Goal: Find specific page/section

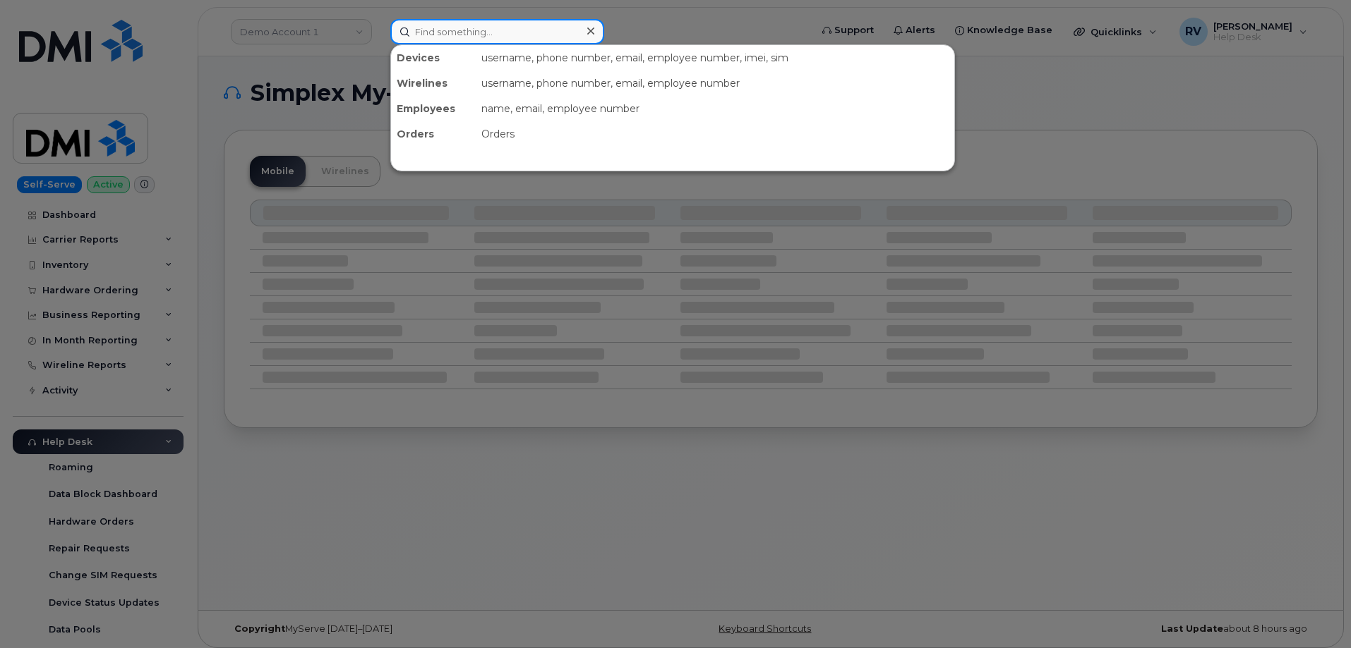
click at [519, 35] on input at bounding box center [497, 31] width 214 height 25
paste input "299770"
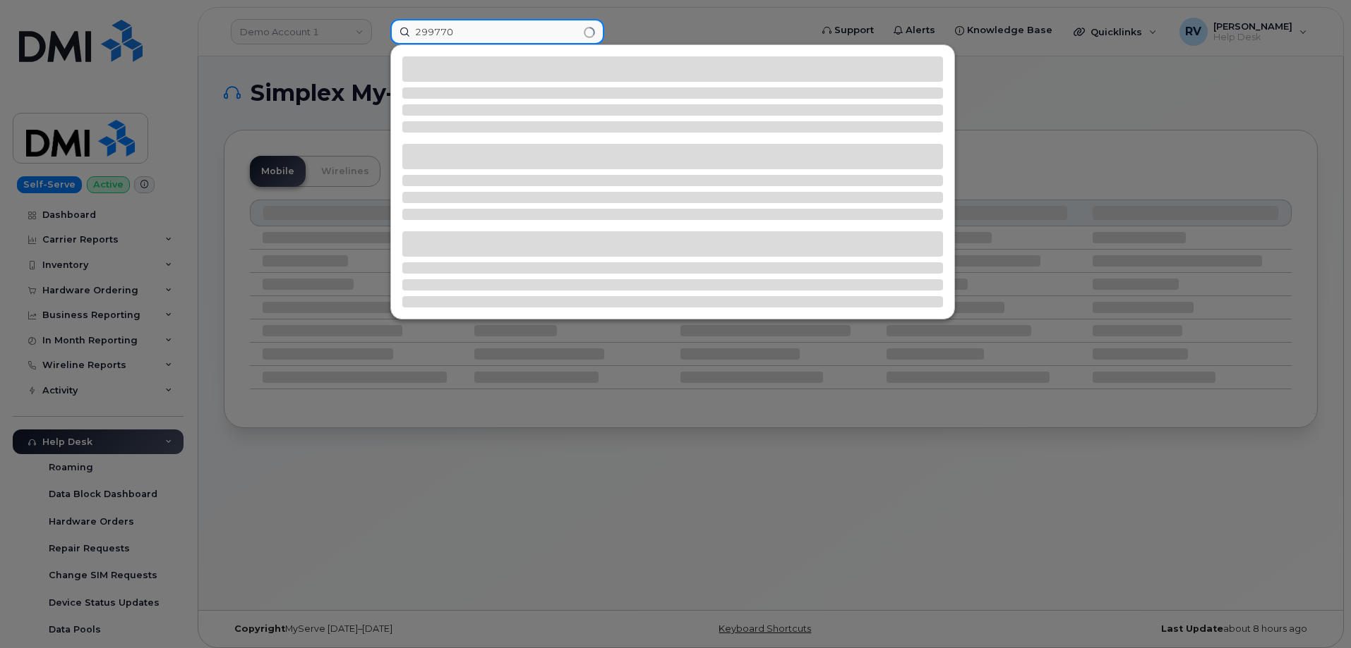
type input "299770"
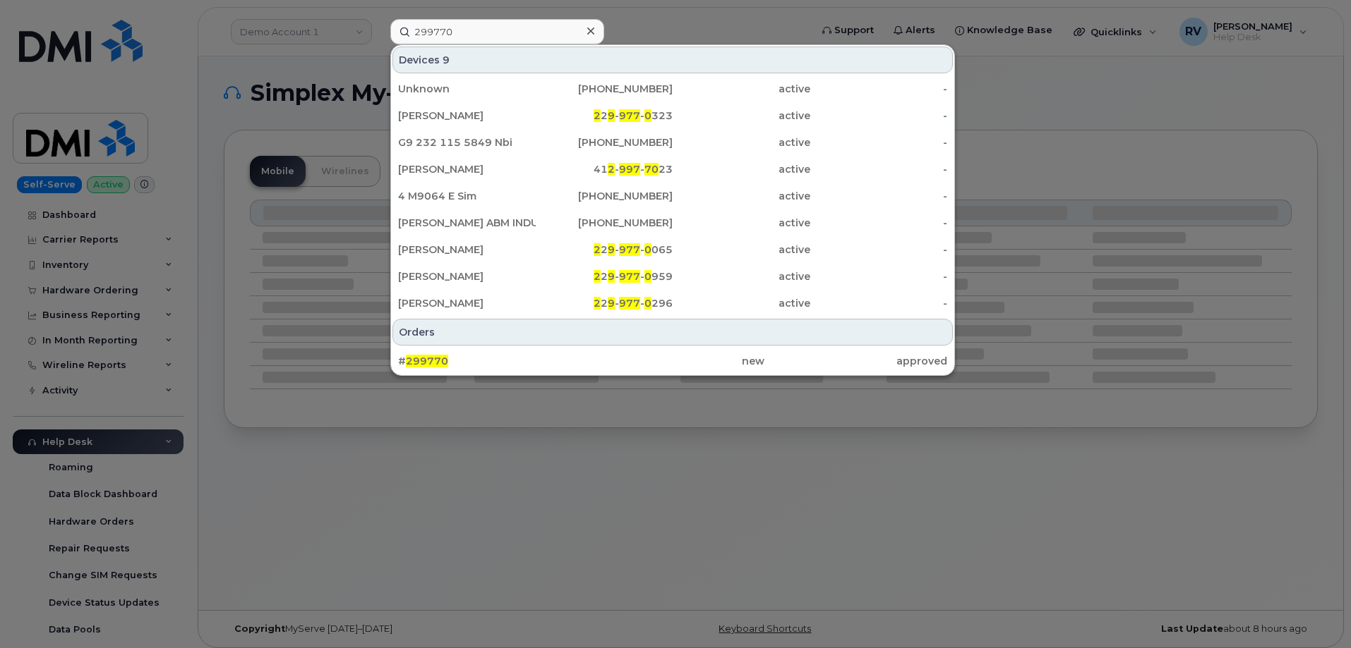
click at [595, 30] on div at bounding box center [590, 31] width 20 height 20
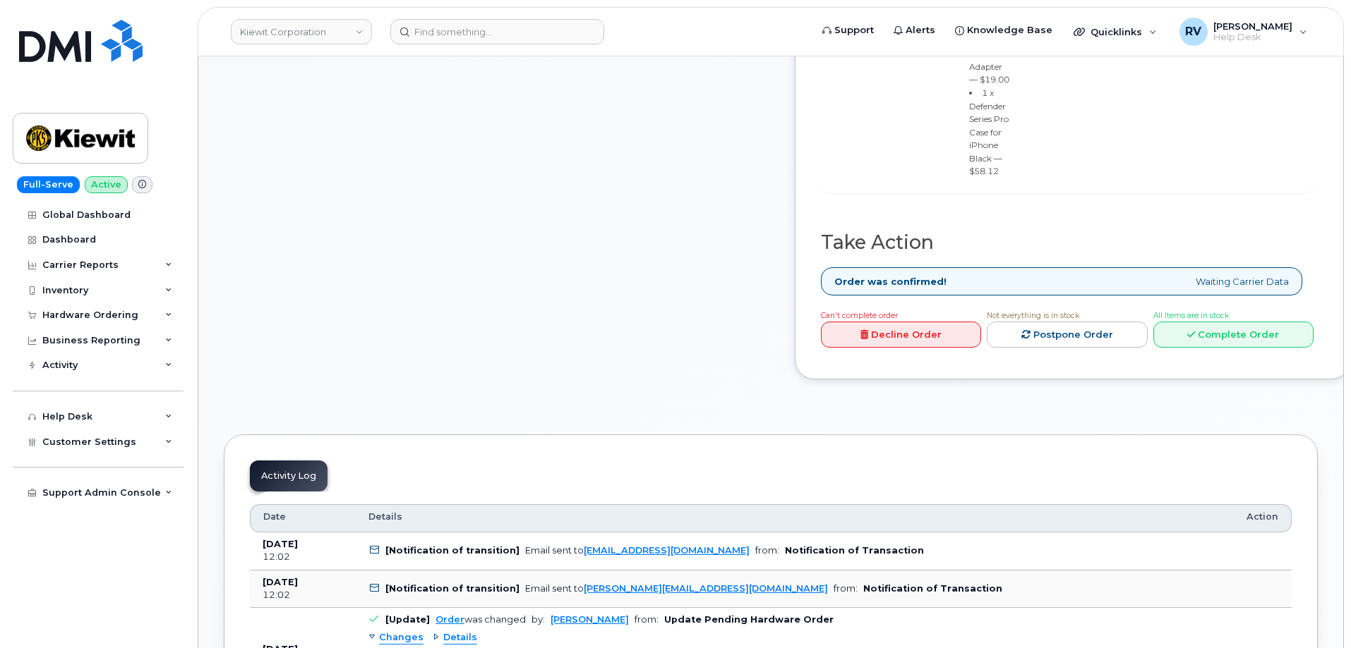
scroll to position [635, 0]
